Goal: Transaction & Acquisition: Purchase product/service

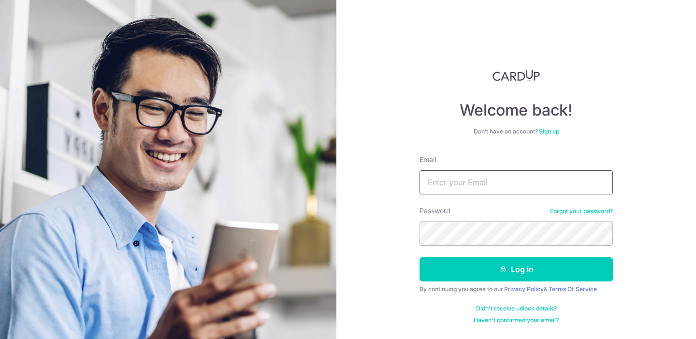
click at [495, 186] on input "Email" at bounding box center [515, 182] width 193 height 24
type input "samoeul.tyq@gmail.com"
click at [419, 257] on button "Log in" at bounding box center [515, 269] width 193 height 24
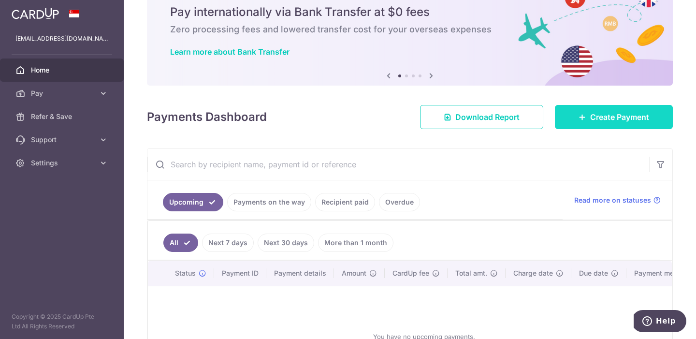
click at [596, 113] on span "Create Payment" at bounding box center [619, 117] width 59 height 12
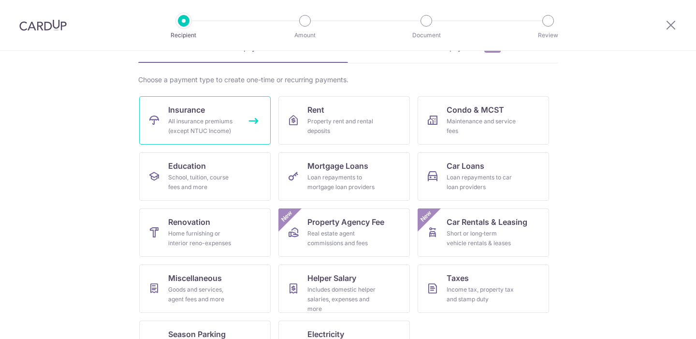
click at [234, 105] on link "Insurance All insurance premiums (except NTUC Income)" at bounding box center [204, 120] width 131 height 48
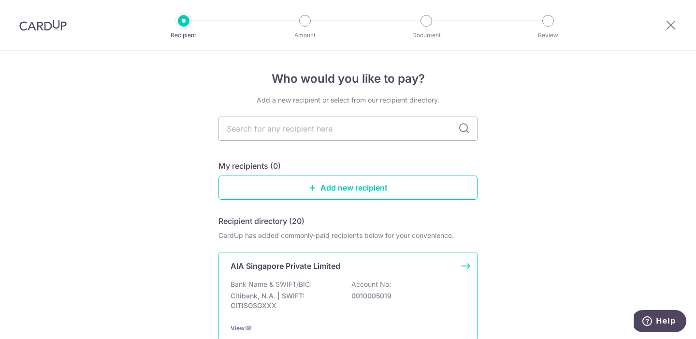
click at [276, 270] on p "AIA Singapore Private Limited" at bounding box center [285, 266] width 110 height 12
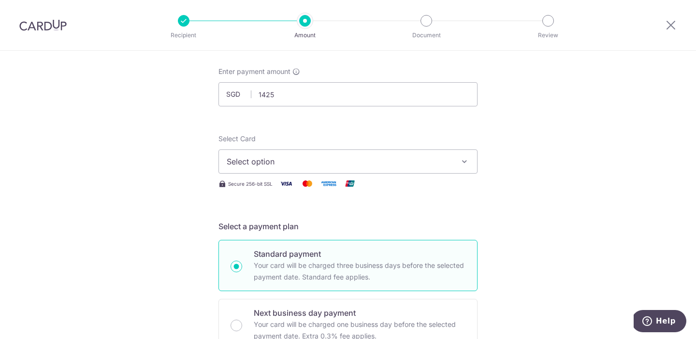
type input "1,425.00"
click at [341, 164] on span "Select option" at bounding box center [339, 162] width 225 height 12
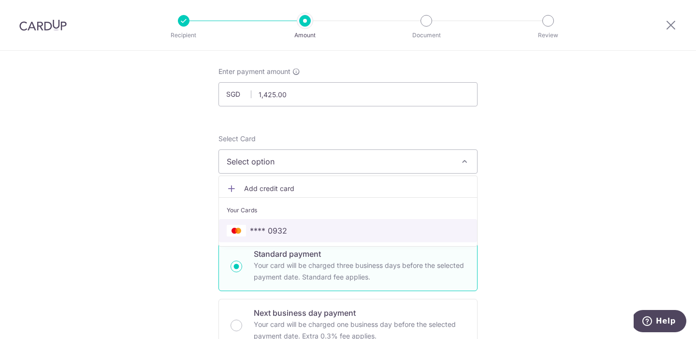
click at [312, 221] on link "**** 0932" at bounding box center [348, 230] width 258 height 23
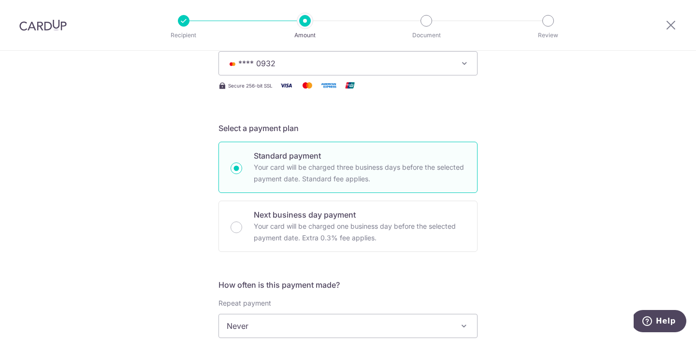
scroll to position [270, 0]
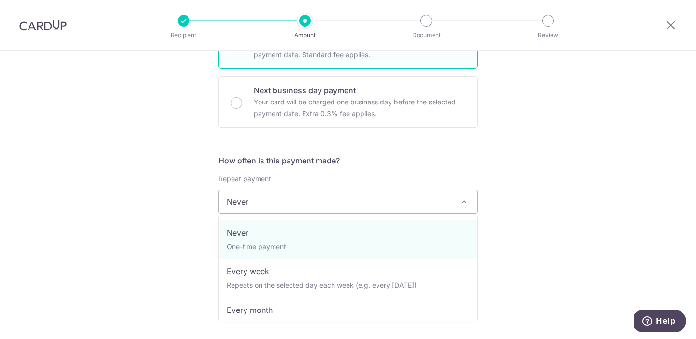
click at [341, 203] on span "Never" at bounding box center [348, 201] width 258 height 23
click at [377, 158] on h5 "How often is this payment made?" at bounding box center [347, 161] width 259 height 12
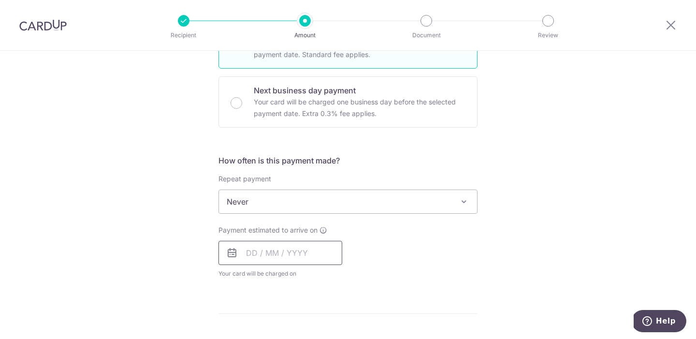
click at [302, 260] on input "text" at bounding box center [280, 253] width 124 height 24
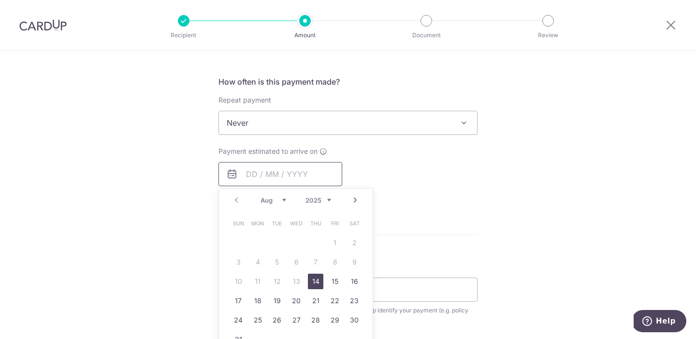
scroll to position [350, 0]
click at [261, 319] on link "25" at bounding box center [257, 318] width 15 height 15
type input "[DATE]"
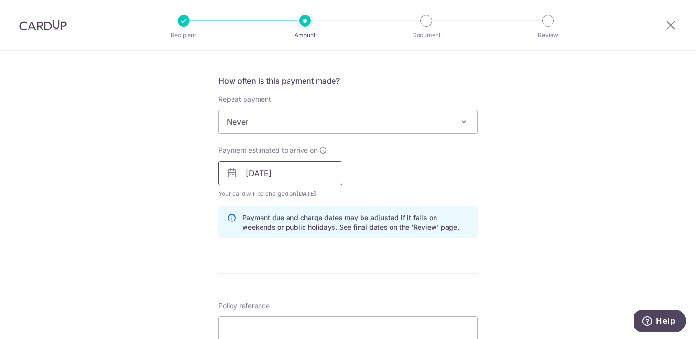
click at [305, 178] on input "[DATE]" at bounding box center [280, 173] width 124 height 24
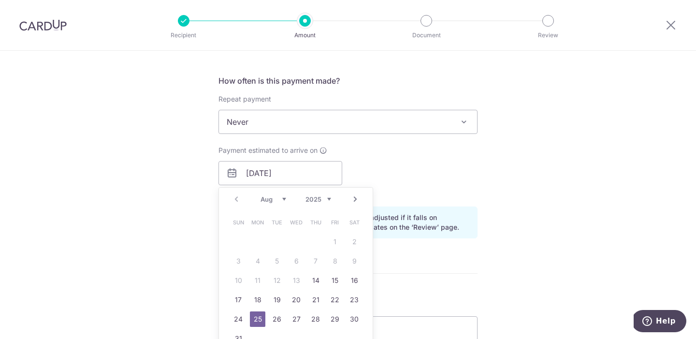
click at [364, 176] on div "Payment estimated to arrive on 25/08/2025 Prev Next Aug Sep Oct Nov Dec 2025 20…" at bounding box center [348, 171] width 271 height 53
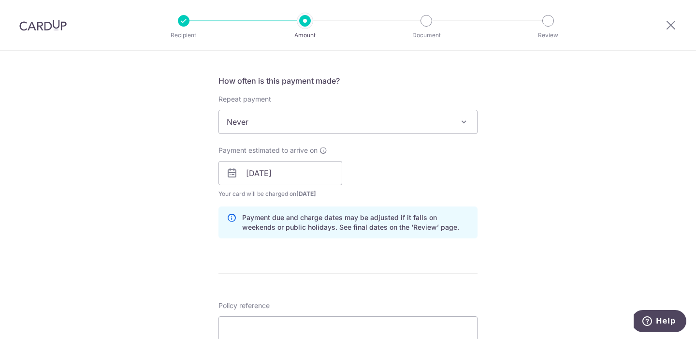
scroll to position [441, 0]
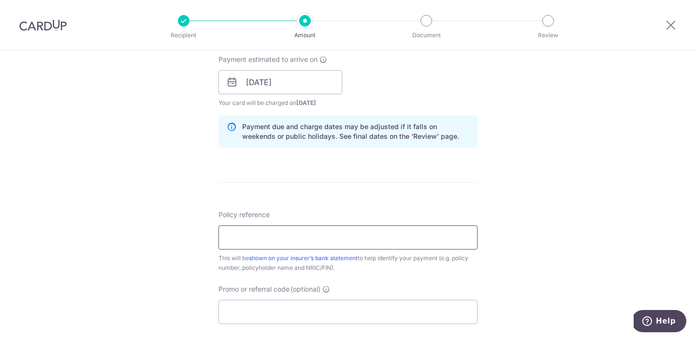
click at [316, 234] on input "Policy reference" at bounding box center [347, 237] width 259 height 24
type input "L547689968"
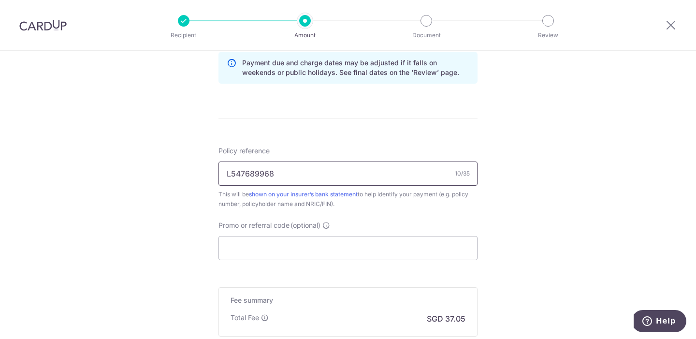
scroll to position [532, 0]
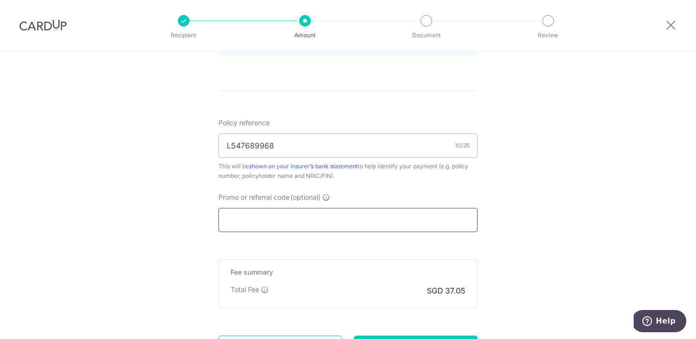
click at [301, 223] on input "Promo or referral code (optional)" at bounding box center [347, 220] width 259 height 24
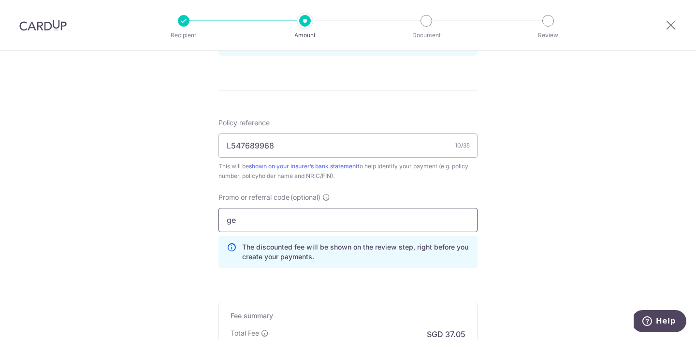
type input "g"
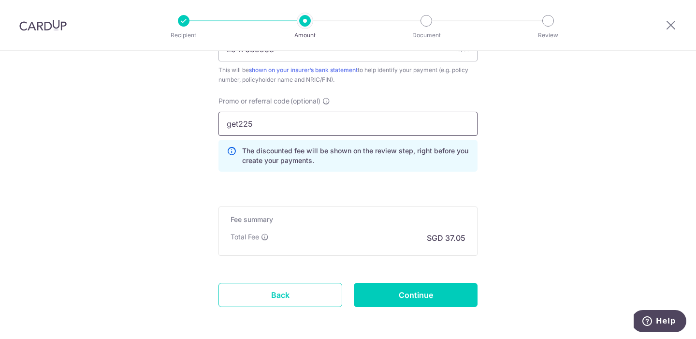
scroll to position [669, 0]
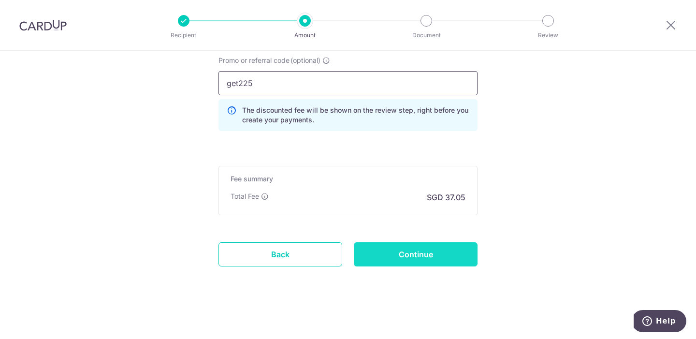
type input "get225"
click at [397, 263] on input "Continue" at bounding box center [416, 254] width 124 height 24
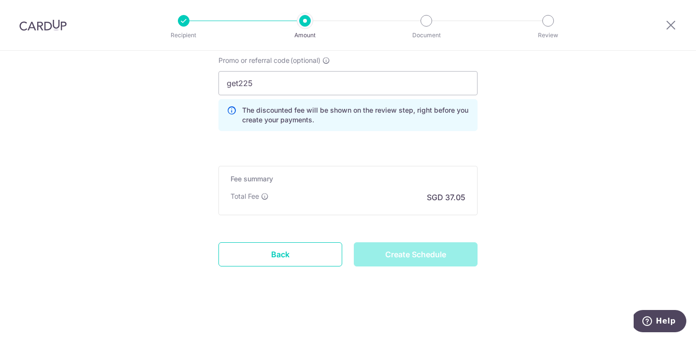
type input "Create Schedule"
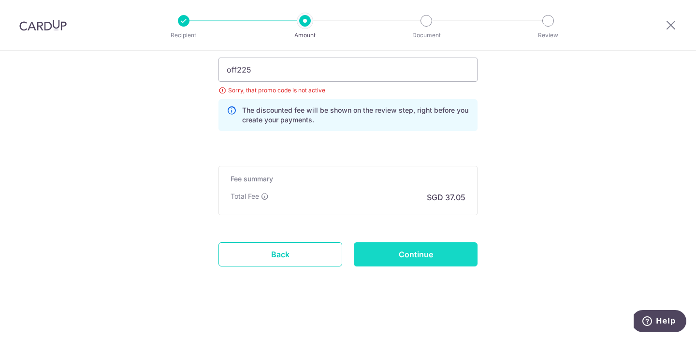
type input "off225"
click at [401, 247] on input "Continue" at bounding box center [416, 254] width 124 height 24
type input "Update Schedule"
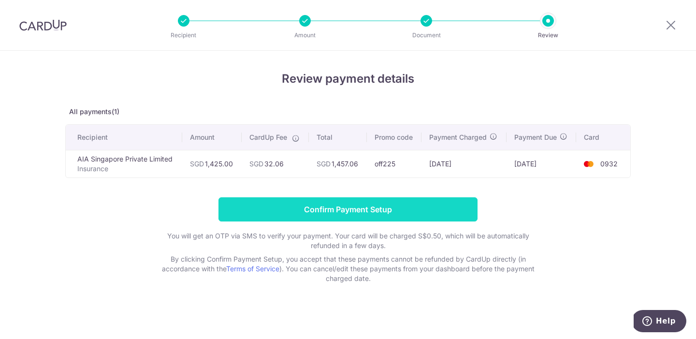
click at [415, 214] on input "Confirm Payment Setup" at bounding box center [347, 209] width 259 height 24
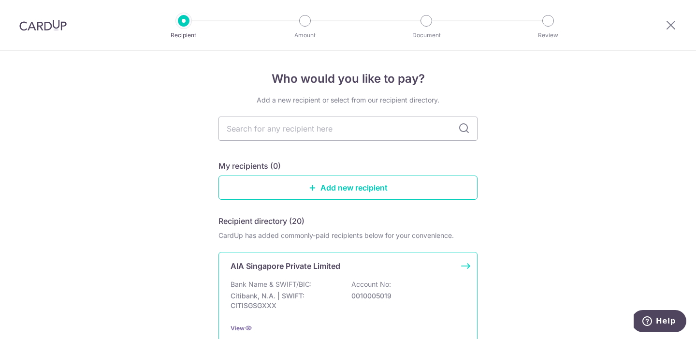
click at [260, 274] on div "AIA Singapore Private Limited Bank Name & SWIFT/BIC: Citibank, N.A. | SWIFT: CI…" at bounding box center [347, 296] width 259 height 89
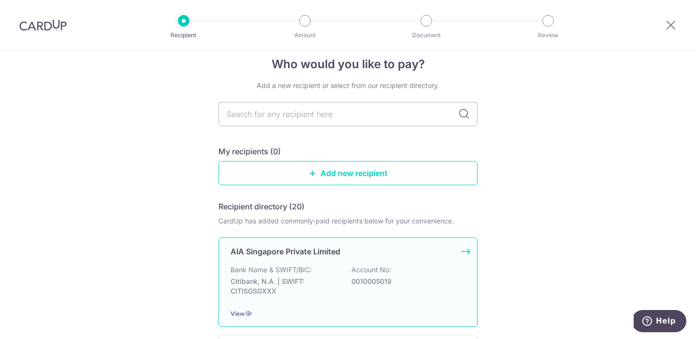
scroll to position [70, 0]
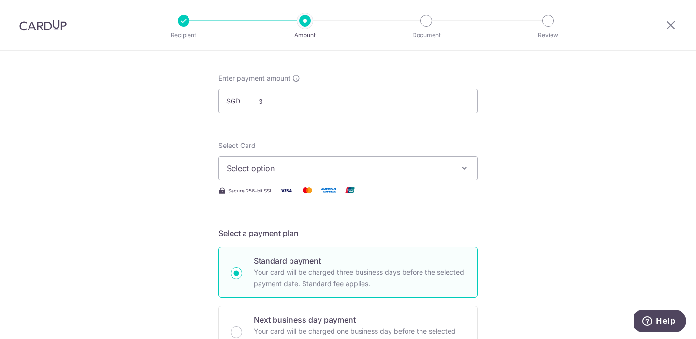
type input "371.63"
click at [294, 171] on span "Select option" at bounding box center [339, 168] width 225 height 12
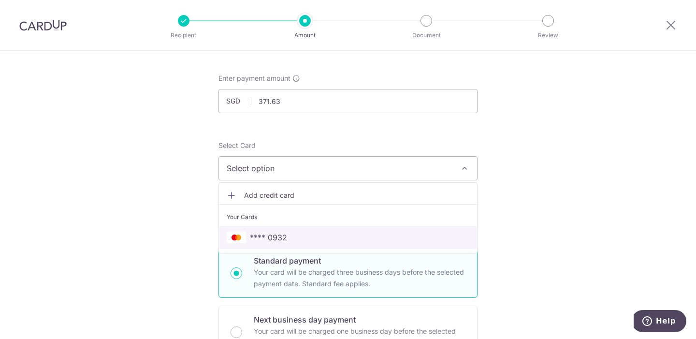
click at [266, 229] on link "**** 0932" at bounding box center [348, 237] width 258 height 23
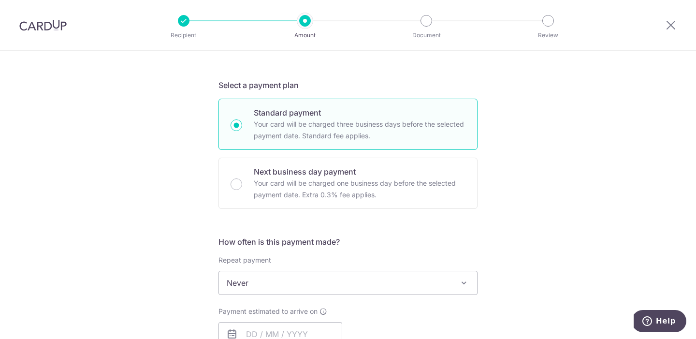
scroll to position [227, 0]
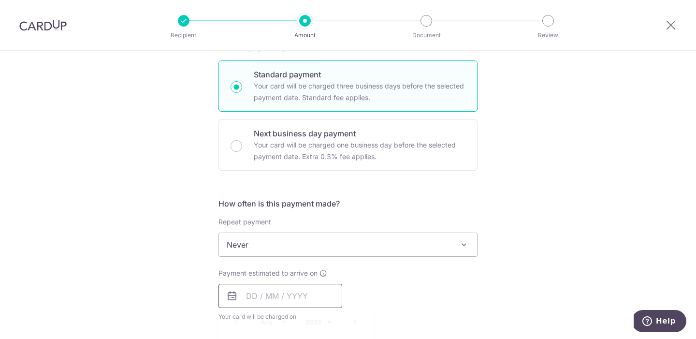
click at [253, 299] on input "text" at bounding box center [280, 296] width 124 height 24
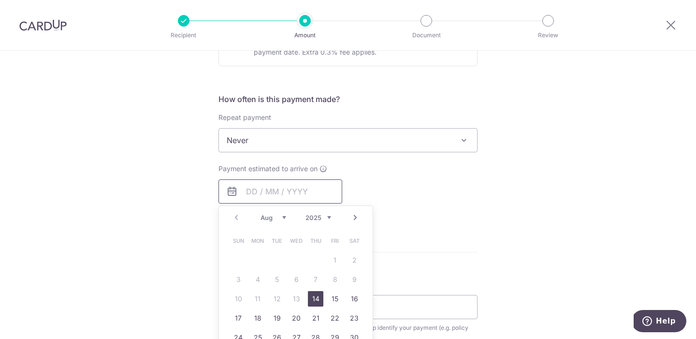
scroll to position [338, 0]
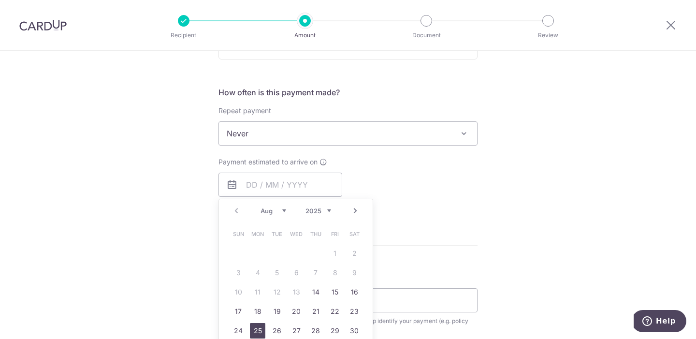
click at [257, 328] on link "25" at bounding box center [257, 330] width 15 height 15
type input "[DATE]"
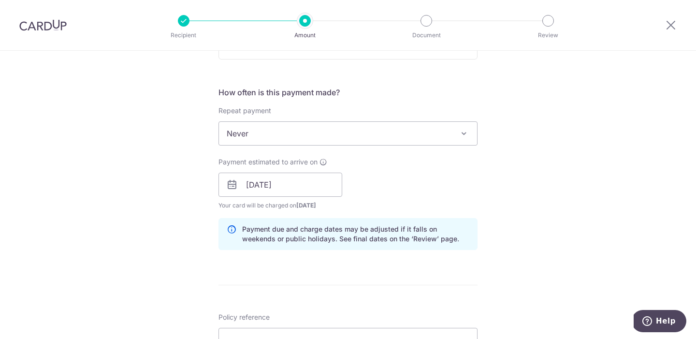
click at [205, 285] on div "Tell us more about your payment Enter payment amount SGD 371.63 371.63 Select C…" at bounding box center [348, 169] width 696 height 913
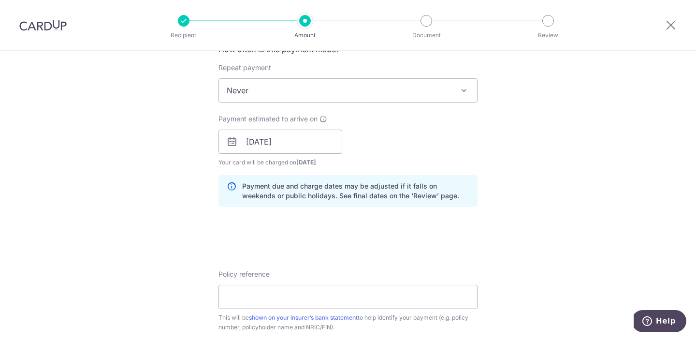
scroll to position [396, 0]
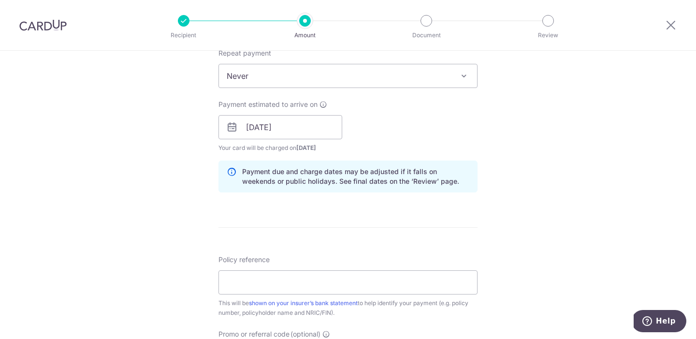
click at [273, 296] on div "Policy reference This will be shown on your insurer’s bank statement to help id…" at bounding box center [347, 286] width 259 height 63
click at [275, 288] on input "Policy reference" at bounding box center [347, 282] width 259 height 24
paste input "L547689971"
type input "L547689971"
click at [202, 294] on div "Tell us more about your payment Enter payment amount SGD 371.63 371.63 Select C…" at bounding box center [348, 111] width 696 height 913
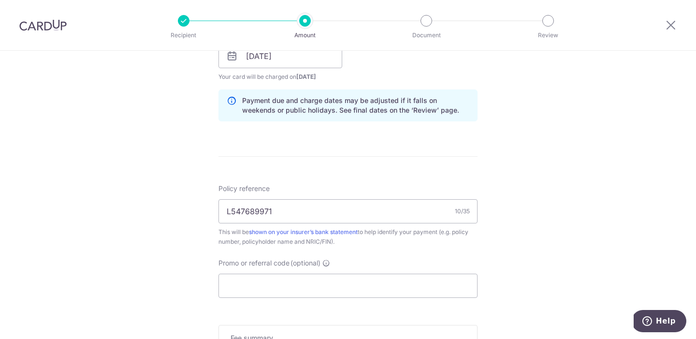
scroll to position [515, 0]
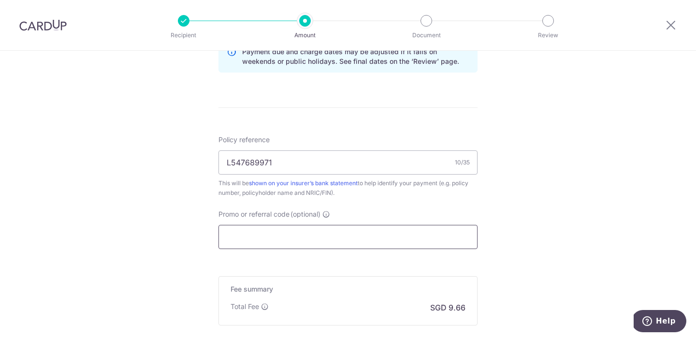
click at [249, 237] on input "Promo or referral code (optional)" at bounding box center [347, 237] width 259 height 24
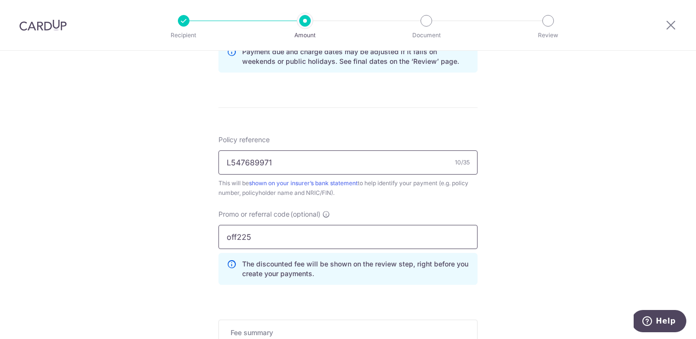
type input "off225"
click at [313, 164] on input "L547689971" at bounding box center [347, 162] width 259 height 24
type input "L547689971"
click button "Add Card" at bounding box center [0, 0] width 0 height 0
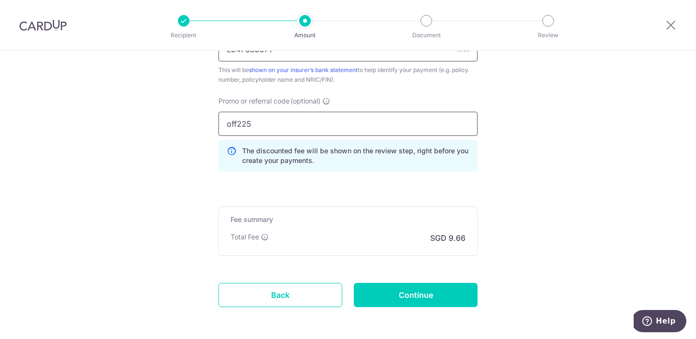
scroll to position [637, 0]
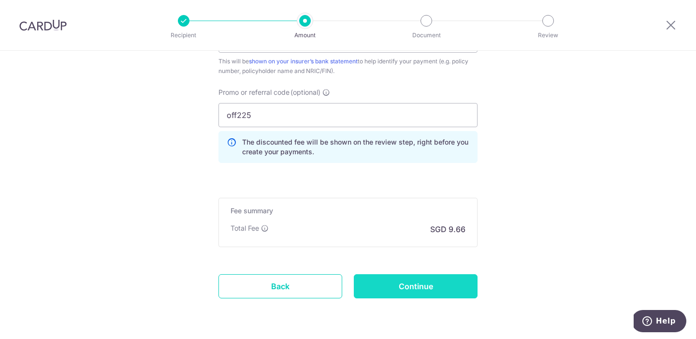
click at [392, 280] on input "Continue" at bounding box center [416, 286] width 124 height 24
type input "Create Schedule"
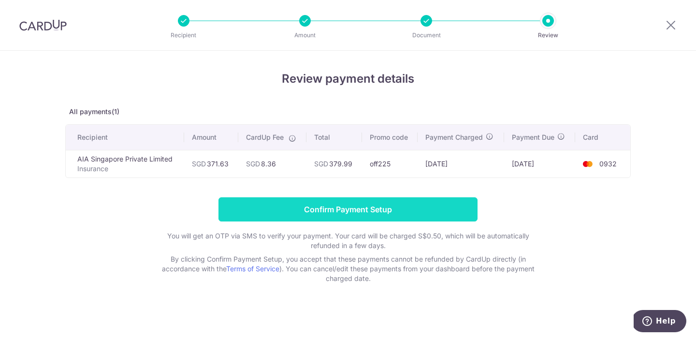
click at [391, 214] on input "Confirm Payment Setup" at bounding box center [347, 209] width 259 height 24
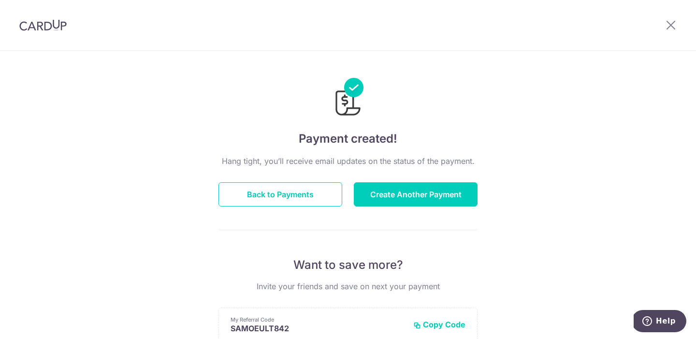
click at [281, 206] on div "Hang tight, you’ll receive email updates on the status of the payment. Back to …" at bounding box center [347, 338] width 259 height 366
click at [290, 198] on button "Back to Payments" at bounding box center [280, 194] width 124 height 24
